Goal: Task Accomplishment & Management: Manage account settings

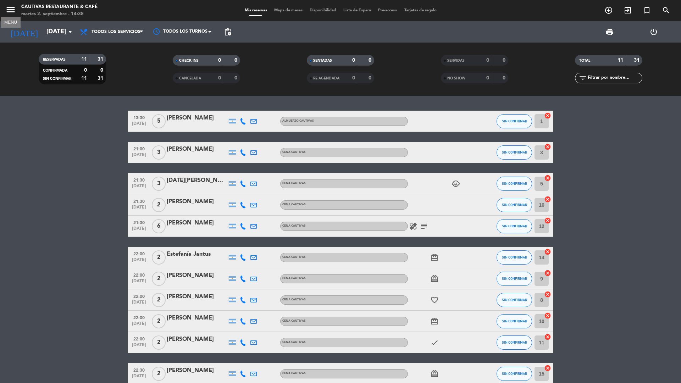
click at [13, 9] on icon "menu" at bounding box center [10, 9] width 11 height 11
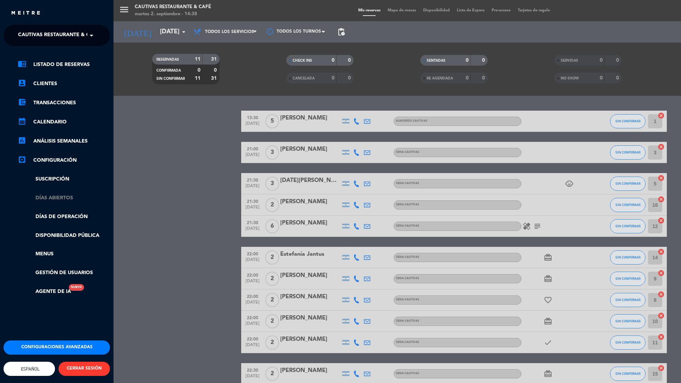
click at [55, 201] on link "Días abiertos" at bounding box center [64, 198] width 92 height 8
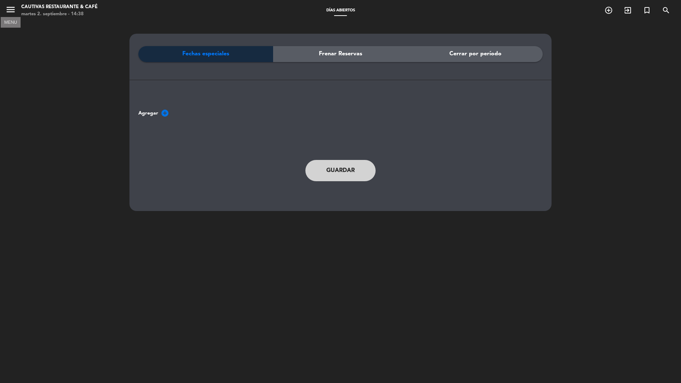
click at [10, 10] on icon "menu" at bounding box center [10, 9] width 11 height 11
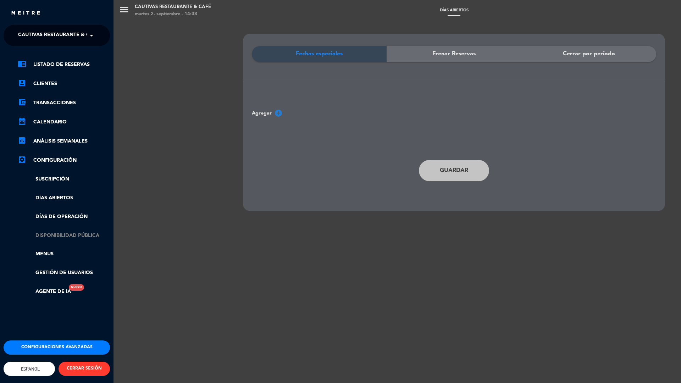
click at [60, 236] on link "Disponibilidad pública" at bounding box center [64, 235] width 92 height 8
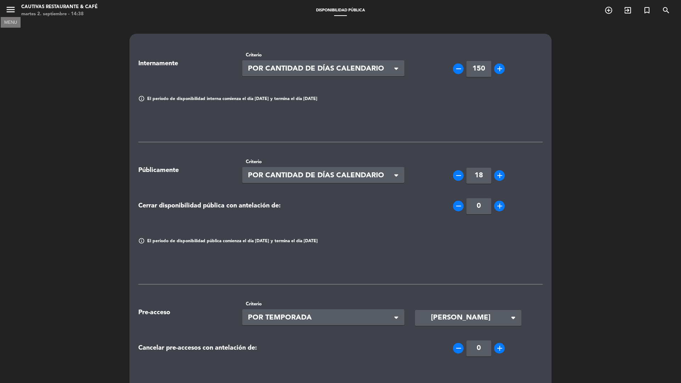
click at [10, 10] on icon "menu" at bounding box center [10, 9] width 11 height 11
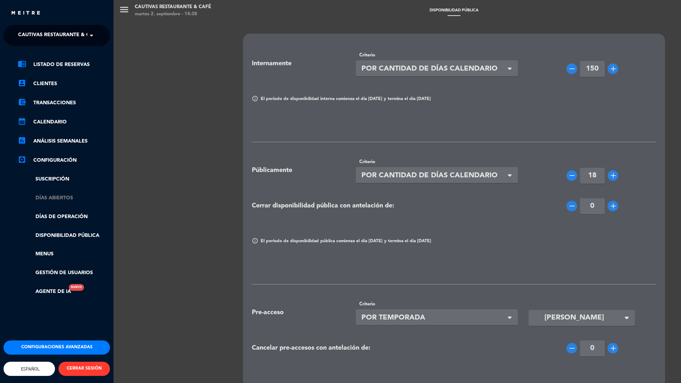
click at [59, 200] on link "Días abiertos" at bounding box center [64, 198] width 92 height 8
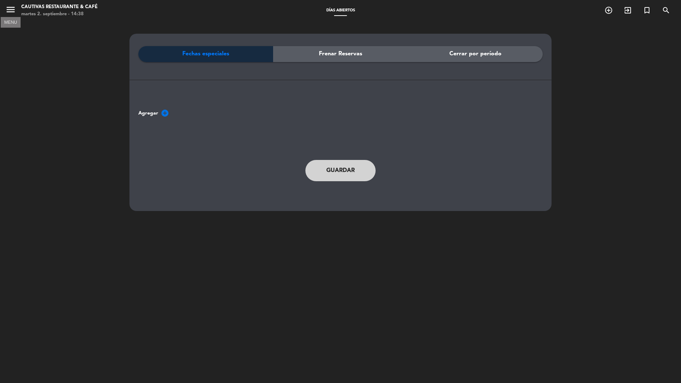
click at [9, 9] on icon "menu" at bounding box center [10, 9] width 11 height 11
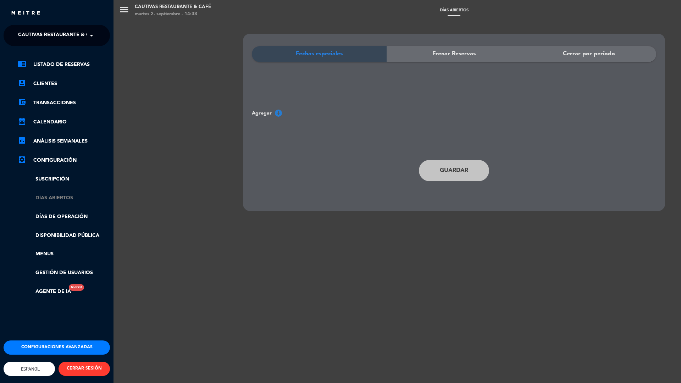
click at [54, 196] on link "Días abiertos" at bounding box center [64, 198] width 92 height 8
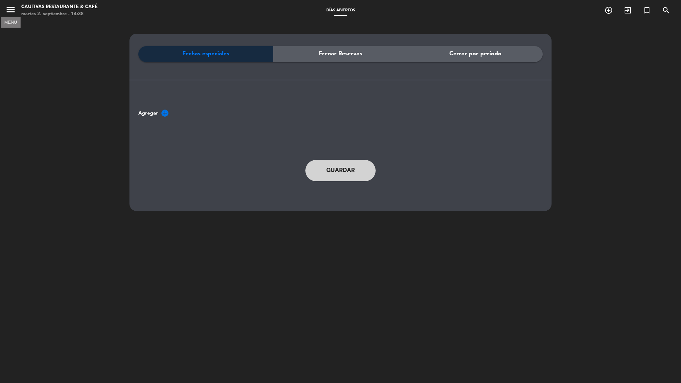
click at [12, 11] on icon "menu" at bounding box center [10, 9] width 11 height 11
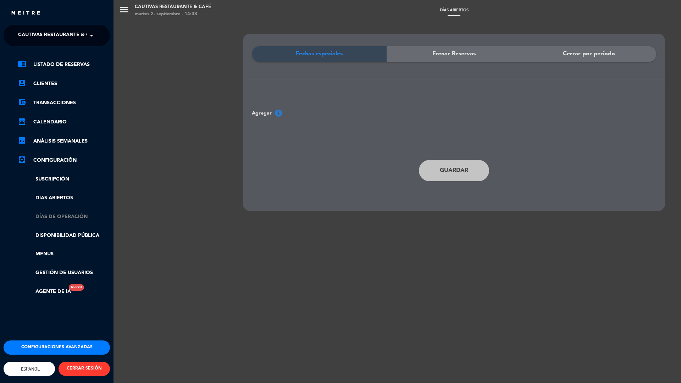
click at [50, 220] on link "Días de Operación" at bounding box center [64, 217] width 92 height 8
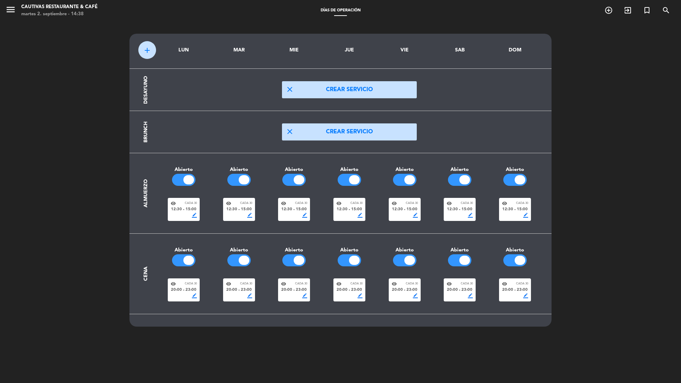
click at [250, 215] on span "border_color" at bounding box center [249, 215] width 5 height 5
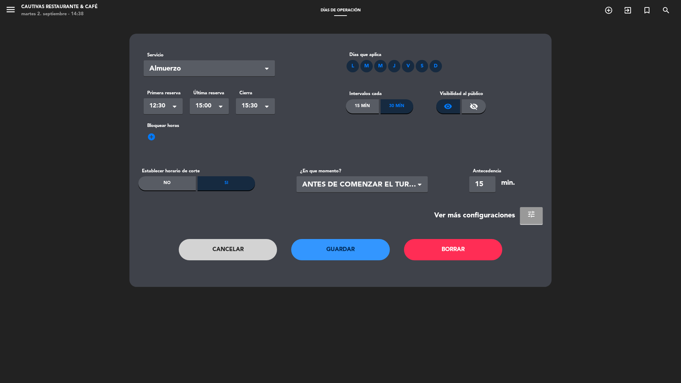
click at [525, 214] on button "tune" at bounding box center [531, 215] width 23 height 17
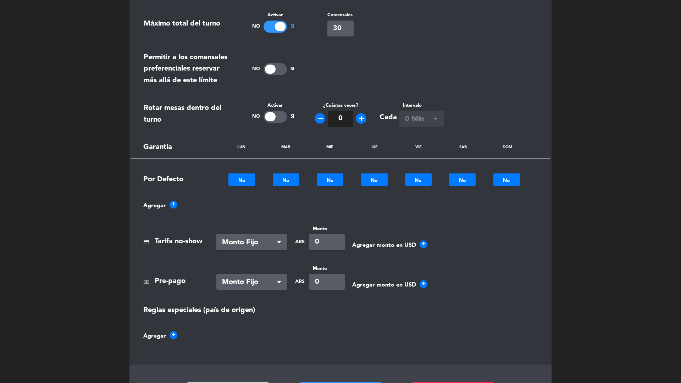
scroll to position [330, 0]
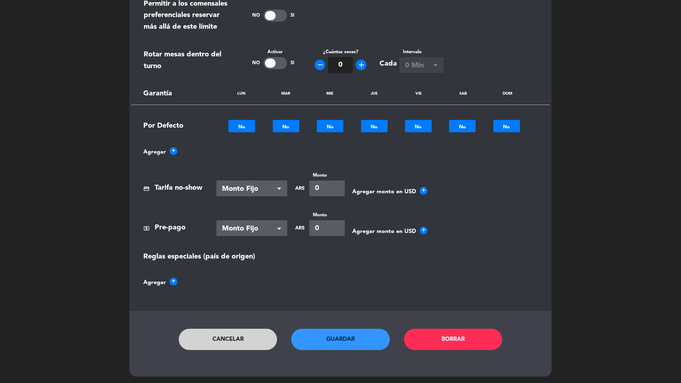
click at [347, 345] on button "Guardar" at bounding box center [340, 339] width 99 height 21
